Goal: Complete application form: Complete application form

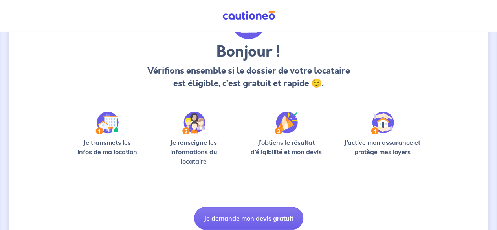
scroll to position [86, 0]
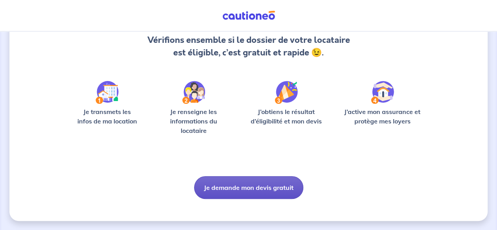
click at [234, 190] on button "Je demande mon devis gratuit" at bounding box center [248, 187] width 109 height 23
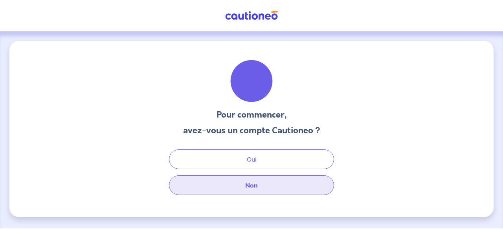
click at [242, 179] on button "Non" at bounding box center [251, 185] width 165 height 20
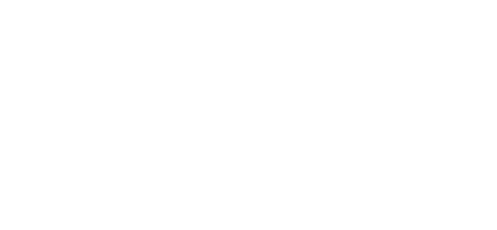
select select "FR"
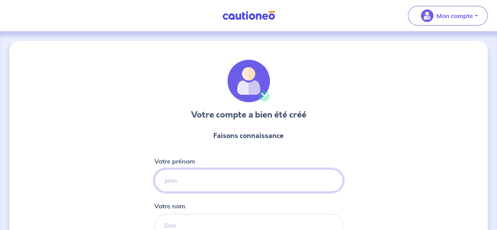
click at [269, 180] on input "Votre prénom" at bounding box center [248, 180] width 188 height 23
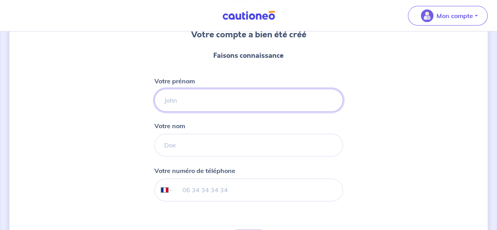
scroll to position [97, 0]
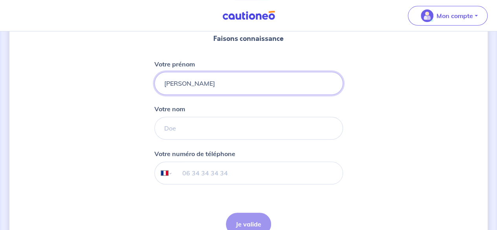
type input "[PERSON_NAME]"
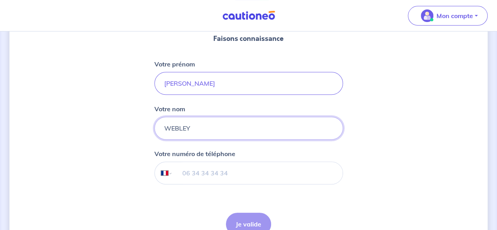
type input "WEBLEY"
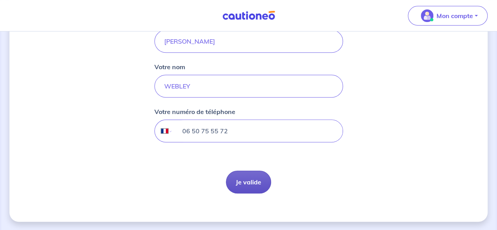
type input "06 50 75 55 72"
click at [254, 181] on button "Je valide" at bounding box center [248, 181] width 45 height 23
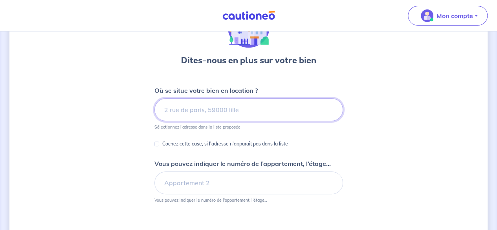
scroll to position [53, 0]
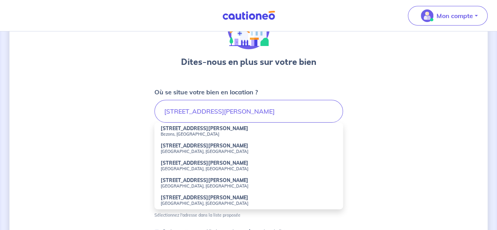
click at [222, 132] on small "Bezons, [GEOGRAPHIC_DATA]" at bounding box center [249, 133] width 176 height 5
type input "[STREET_ADDRESS][PERSON_NAME]"
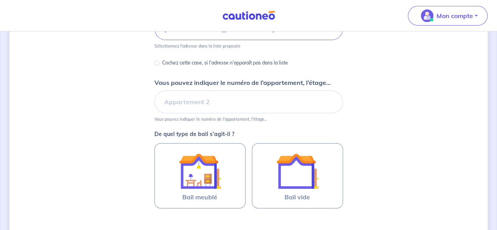
scroll to position [157, 0]
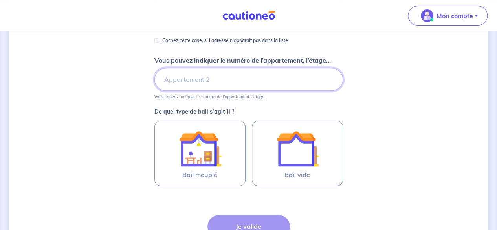
click at [237, 82] on input "Vous pouvez indiquer le numéro de l’appartement, l’étage..." at bounding box center [248, 79] width 188 height 23
type input "1"
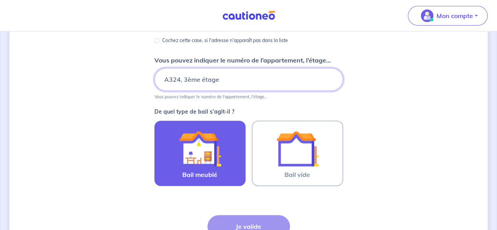
type input "A324, 3ème étage"
click at [210, 144] on img at bounding box center [200, 148] width 42 height 42
click at [0, 0] on input "Bail meublé" at bounding box center [0, 0] width 0 height 0
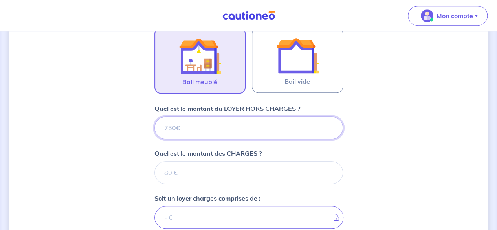
scroll to position [287, 0]
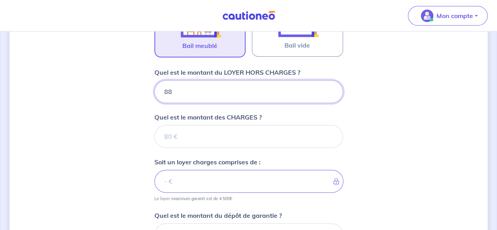
type input "880"
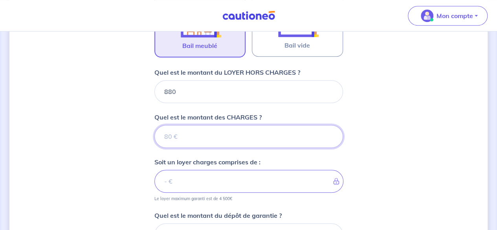
click at [234, 133] on input "Quel est le montant des CHARGES ?" at bounding box center [248, 136] width 188 height 23
type input "10"
type input "881"
type input "100"
type input "980"
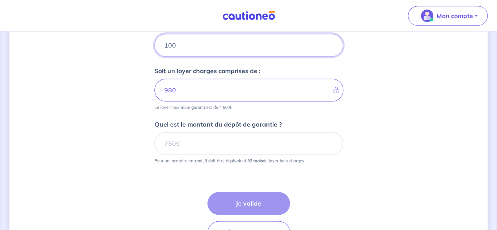
scroll to position [386, 0]
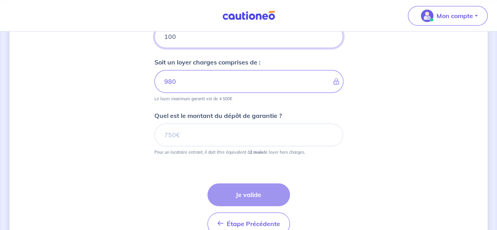
type input "100"
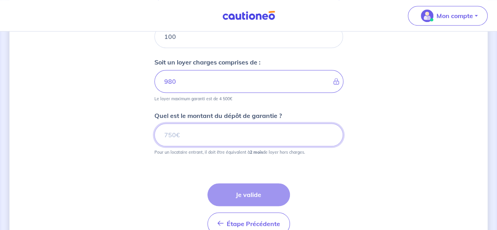
click at [257, 136] on input "Quel est le montant du dépôt de garantie ?" at bounding box center [248, 134] width 188 height 23
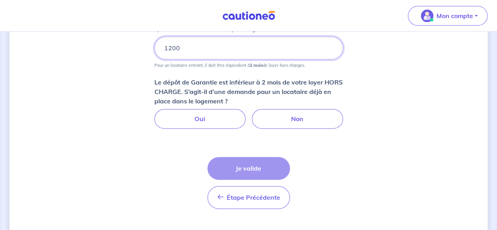
scroll to position [470, 0]
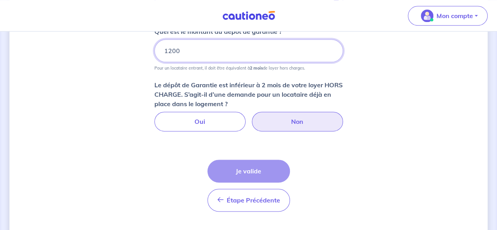
type input "1200"
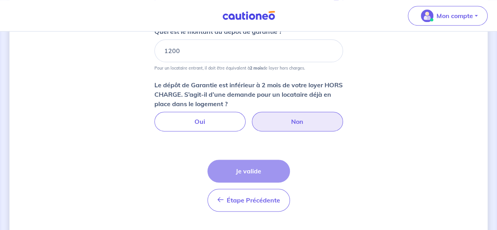
click at [308, 120] on label "Non" at bounding box center [297, 121] width 91 height 20
click at [251, 117] on input "Non" at bounding box center [248, 113] width 5 height 5
radio input "true"
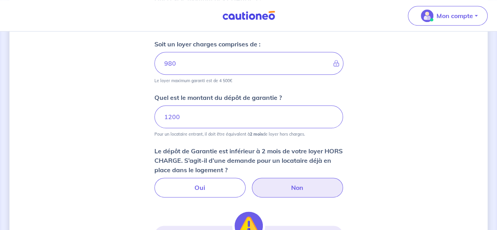
scroll to position [421, 0]
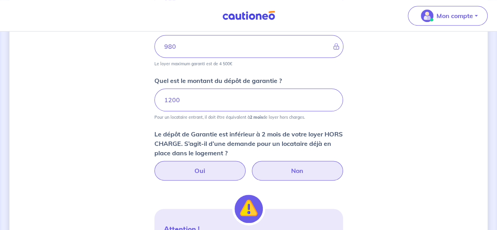
click at [219, 171] on label "Oui" at bounding box center [199, 171] width 91 height 20
click at [246, 166] on input "Oui" at bounding box center [248, 163] width 5 height 5
radio input "true"
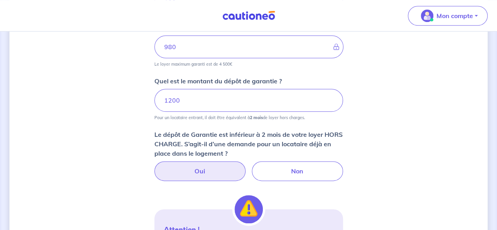
scroll to position [431, 0]
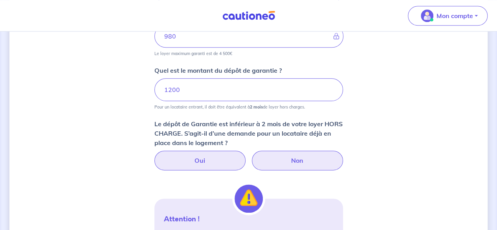
click at [277, 161] on label "Non" at bounding box center [297, 160] width 91 height 20
click at [251, 155] on input "Non" at bounding box center [248, 152] width 5 height 5
radio input "true"
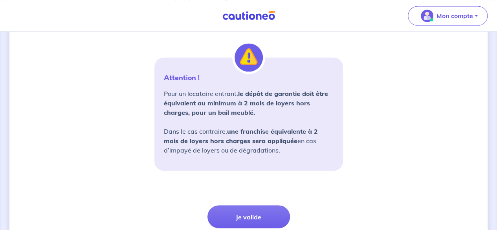
scroll to position [634, 0]
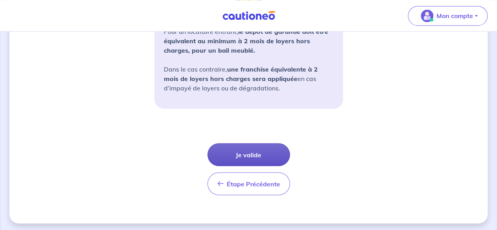
click at [250, 154] on button "Je valide" at bounding box center [248, 154] width 82 height 23
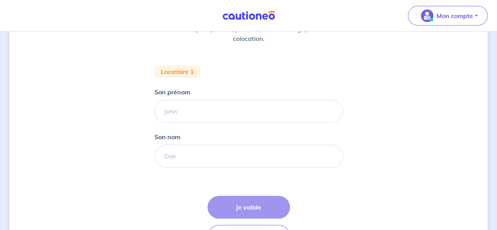
scroll to position [122, 0]
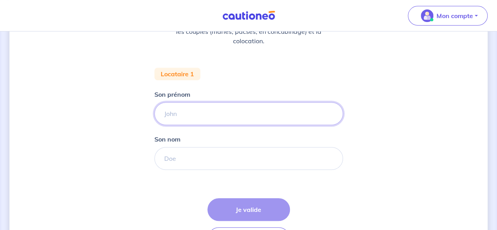
click at [179, 109] on input "Son prénom" at bounding box center [248, 113] width 188 height 23
type input "Sabeur"
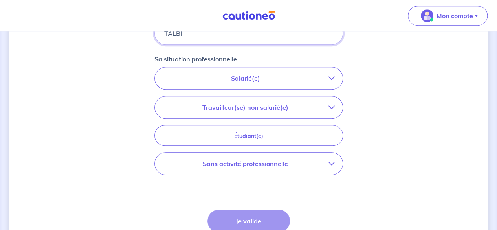
scroll to position [253, 0]
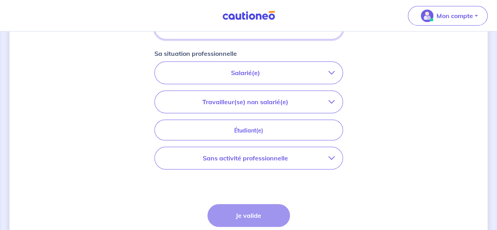
type input "TALBI"
click at [250, 69] on p "Salarié(e)" at bounding box center [246, 72] width 166 height 9
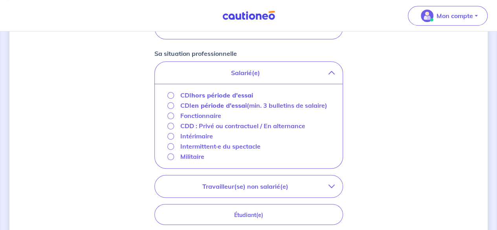
click at [188, 92] on p "CDI hors période d'essai" at bounding box center [216, 94] width 73 height 9
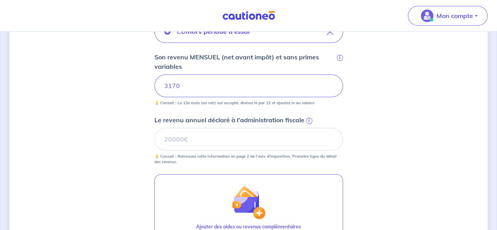
scroll to position [289, 0]
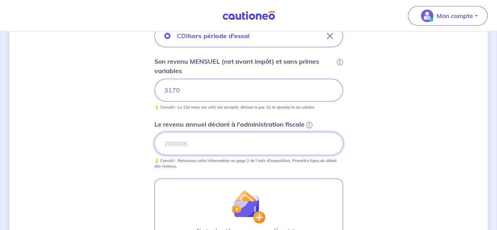
click at [186, 140] on input "Le revenu annuel déclaré à l'administration fiscale i" at bounding box center [248, 143] width 188 height 23
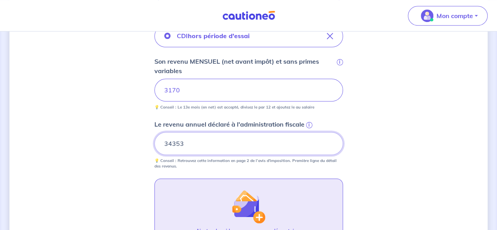
type input "34353"
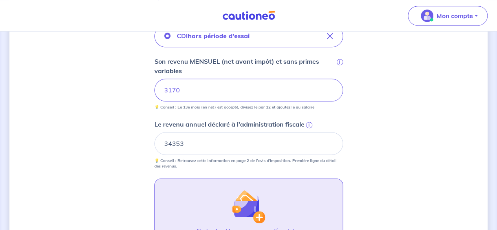
click at [101, 134] on div "Concernant vos locataires 💡 Pour info : nous acceptons les personnes seules, le…" at bounding box center [248, 58] width 478 height 613
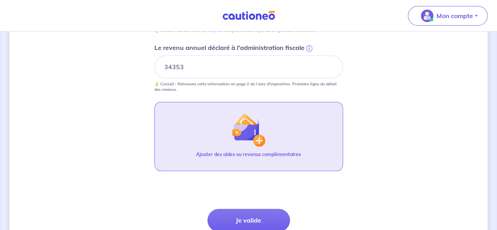
scroll to position [415, 0]
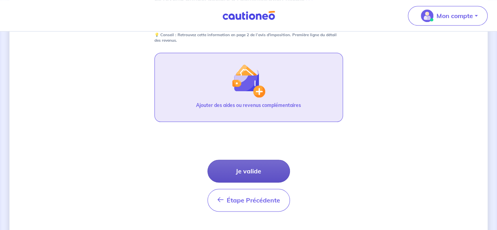
click at [234, 167] on button "Je valide" at bounding box center [248, 170] width 82 height 23
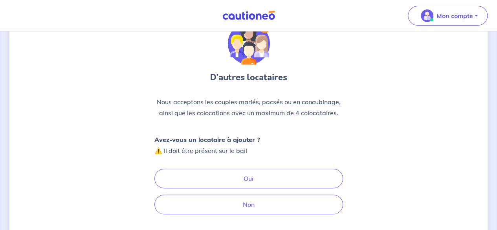
scroll to position [60, 0]
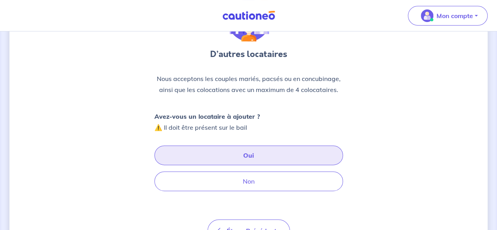
click at [224, 154] on button "Oui" at bounding box center [248, 155] width 188 height 20
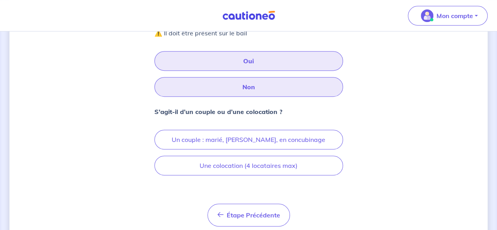
scroll to position [181, 0]
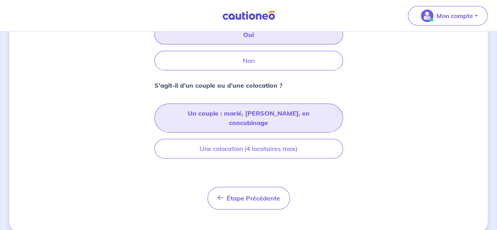
click at [206, 110] on button "Un couple : marié, [PERSON_NAME], en concubinage" at bounding box center [248, 117] width 188 height 29
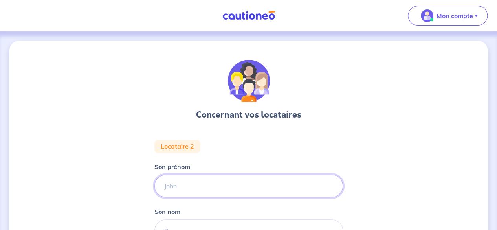
click at [203, 188] on input "Son prénom" at bounding box center [248, 185] width 188 height 23
type input "Eya"
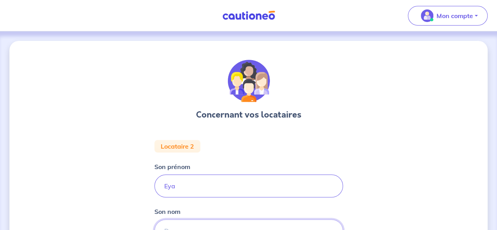
click at [192, 223] on input "Son nom" at bounding box center [248, 230] width 188 height 23
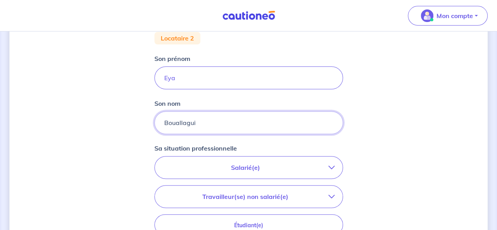
scroll to position [115, 0]
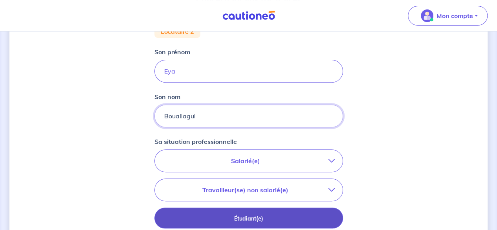
type input "Bouallagui"
click at [280, 217] on p "Étudiant(e)" at bounding box center [248, 218] width 169 height 9
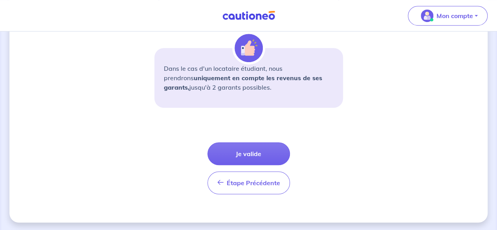
scroll to position [267, 0]
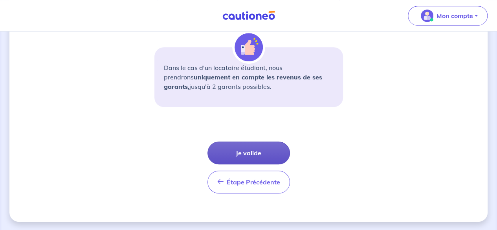
click at [256, 154] on button "Je valide" at bounding box center [248, 152] width 82 height 23
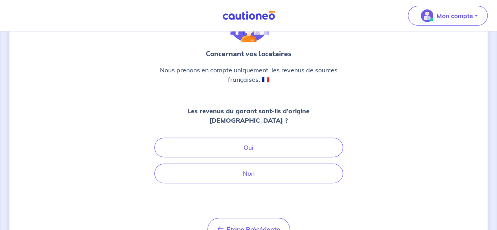
scroll to position [60, 0]
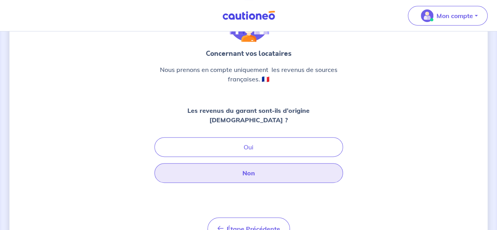
click at [257, 165] on button "Non" at bounding box center [248, 173] width 188 height 20
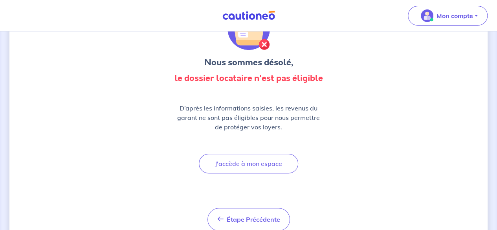
scroll to position [84, 0]
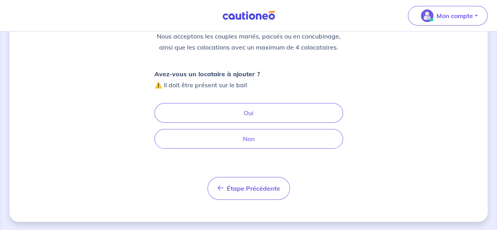
scroll to position [32, 0]
